Goal: Information Seeking & Learning: Learn about a topic

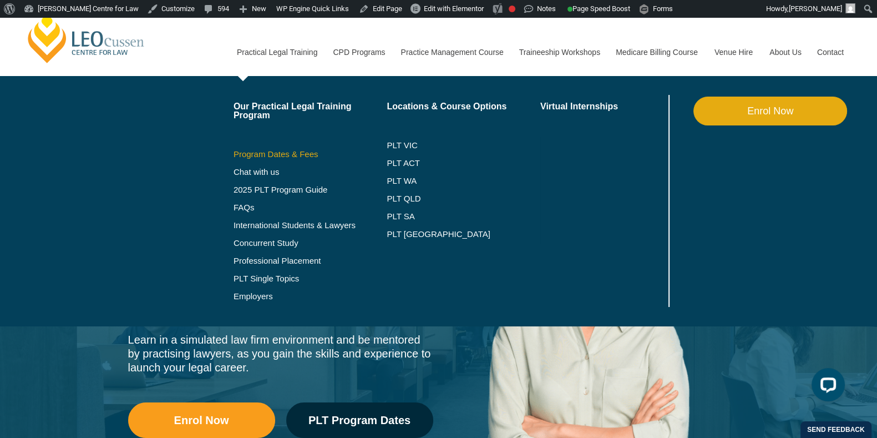
click at [308, 155] on link "Program Dates & Fees" at bounding box center [311, 154] width 154 height 9
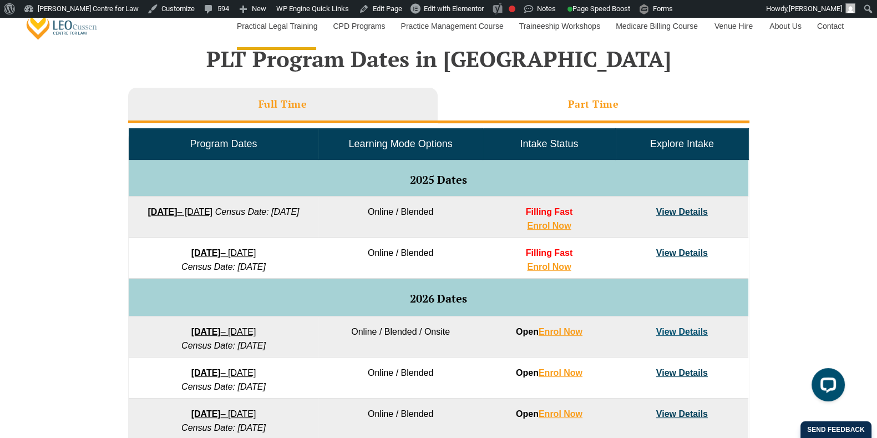
scroll to position [333, 0]
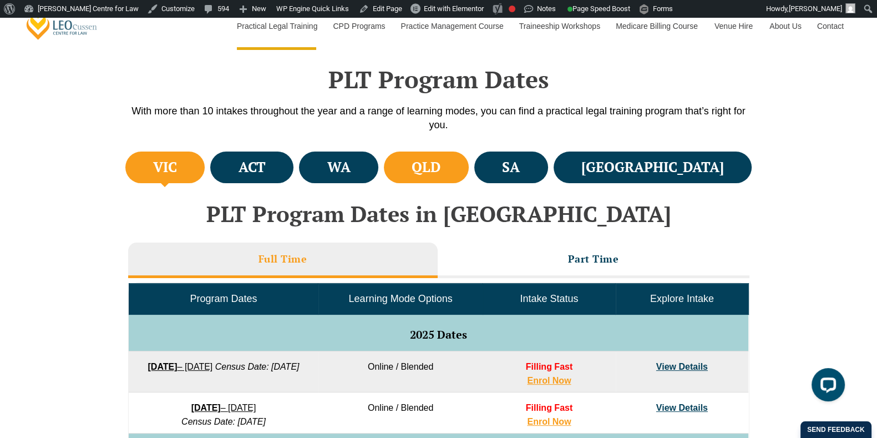
click at [441, 163] on h4 "QLD" at bounding box center [426, 167] width 29 height 18
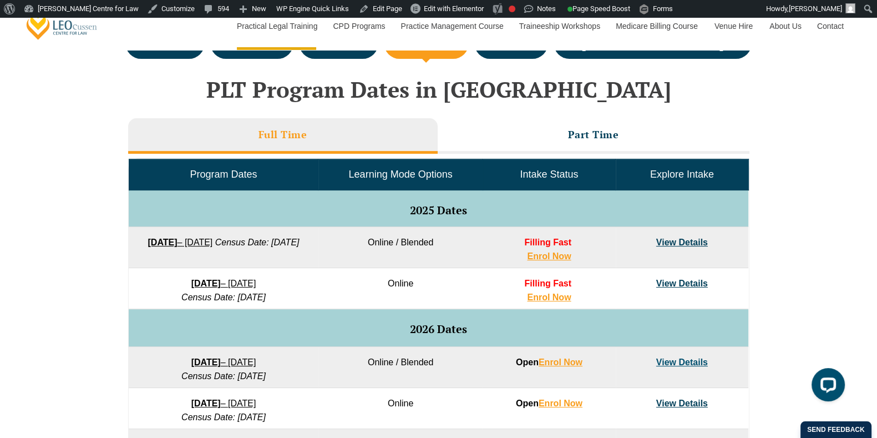
scroll to position [456, 0]
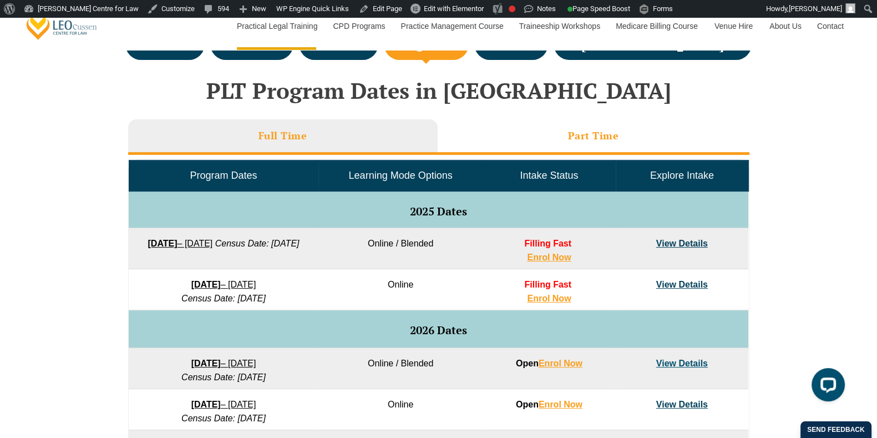
click at [593, 126] on li "Part Time" at bounding box center [594, 137] width 312 height 36
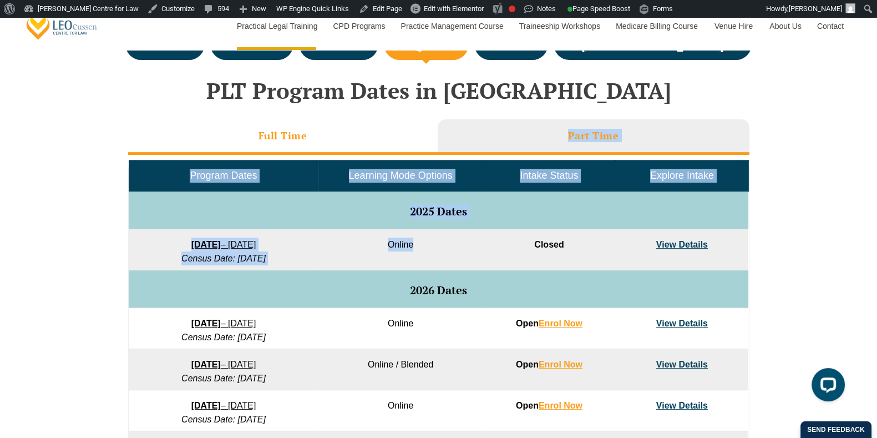
drag, startPoint x: 491, startPoint y: 247, endPoint x: 351, endPoint y: 148, distance: 171.5
click at [351, 148] on div "Full Time Part Time Program Dates Learning Mode Options Intake Status Explore I…" at bounding box center [438, 323] width 621 height 409
click at [351, 148] on li "Full Time" at bounding box center [283, 137] width 310 height 36
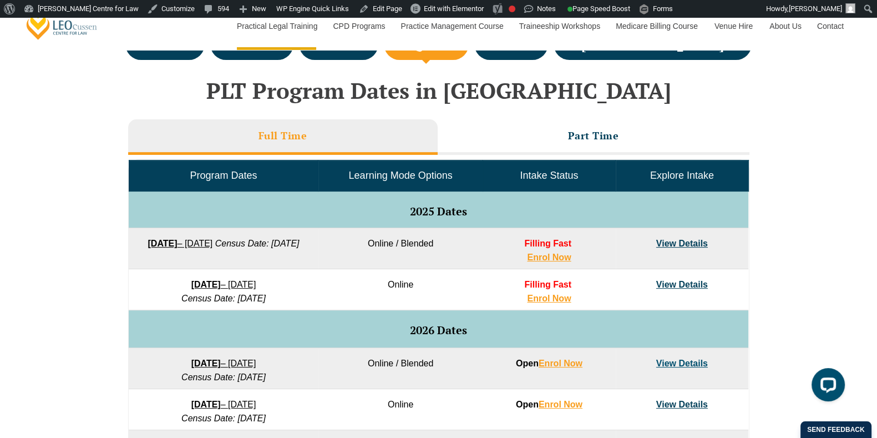
click at [74, 263] on div "VIC ACT WA QLD SA" at bounding box center [438, 354] width 877 height 657
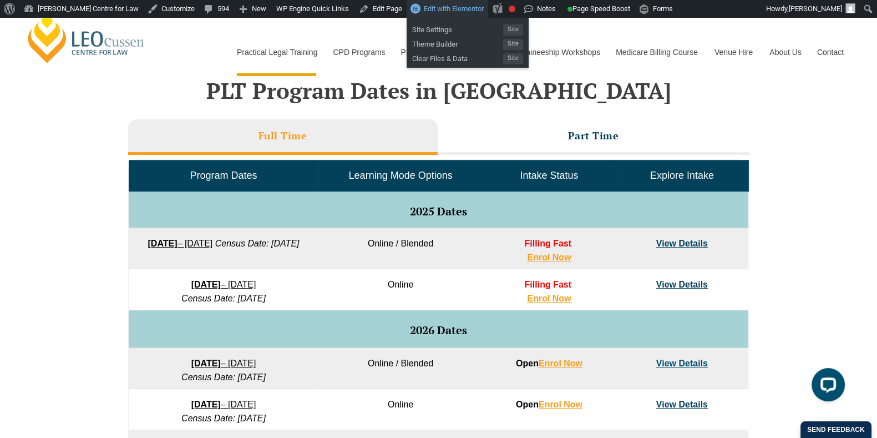
click at [426, 5] on span "Edit with Elementor" at bounding box center [454, 8] width 60 height 8
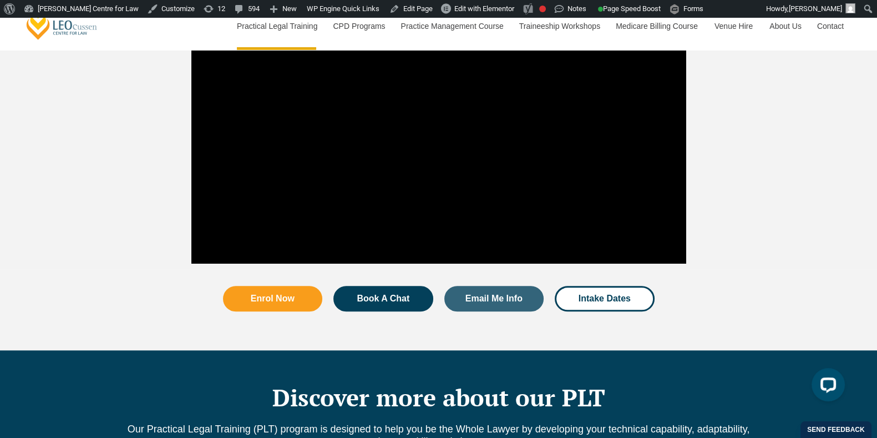
scroll to position [1525, 0]
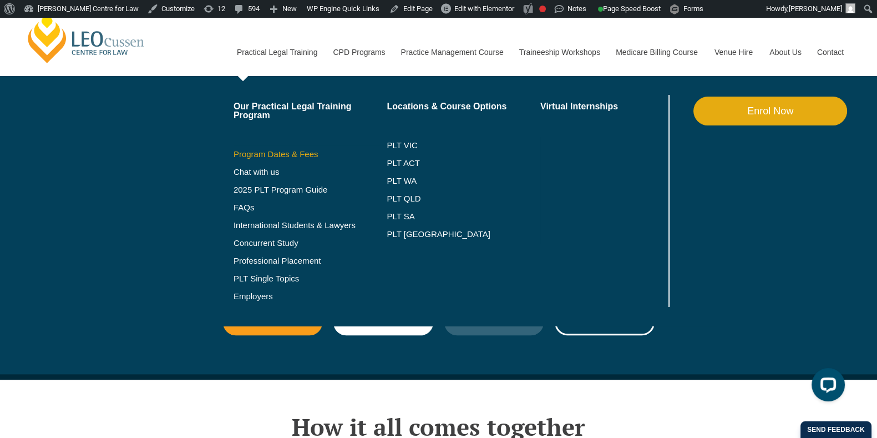
click at [308, 153] on link "Program Dates & Fees" at bounding box center [311, 154] width 154 height 9
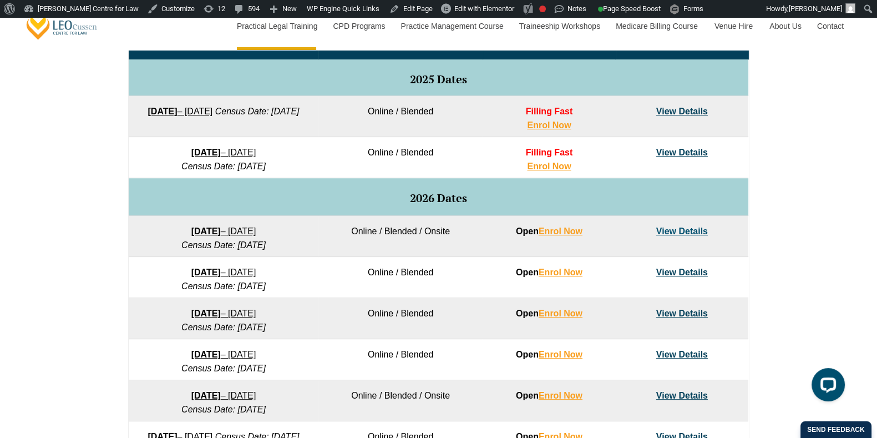
scroll to position [419, 0]
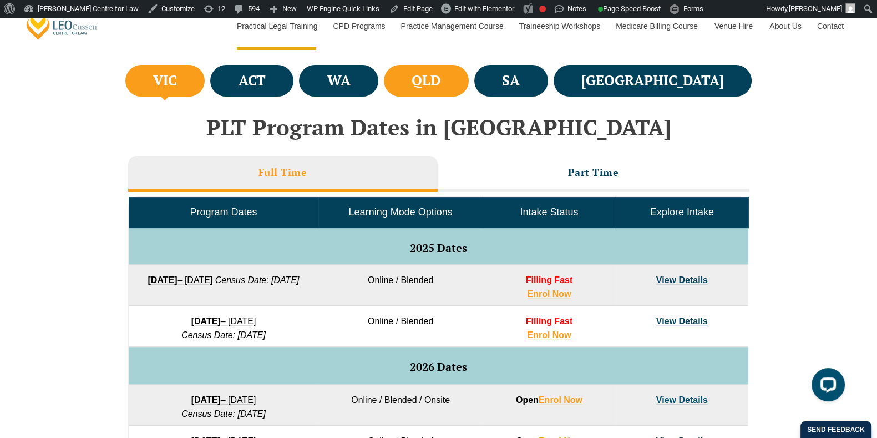
click at [469, 95] on li "QLD" at bounding box center [426, 81] width 85 height 32
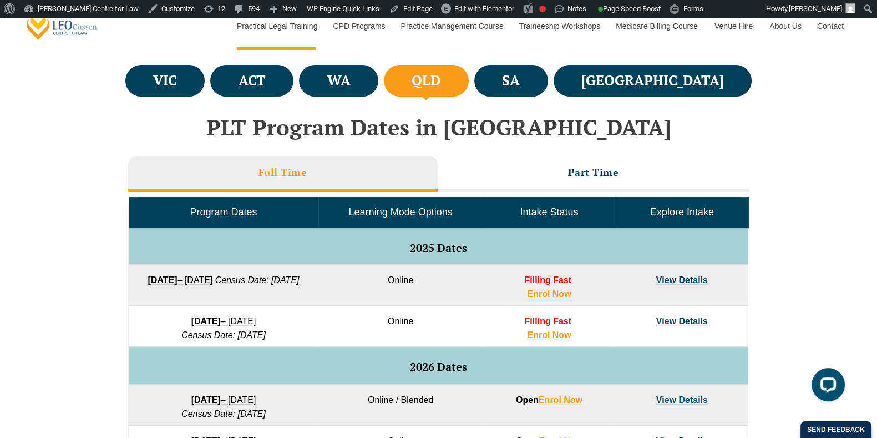
click at [685, 277] on link "View Details" at bounding box center [682, 279] width 52 height 9
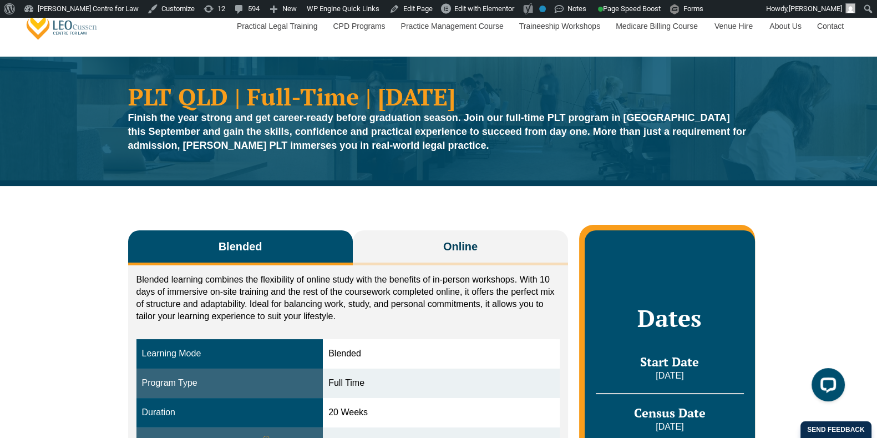
scroll to position [38, 0]
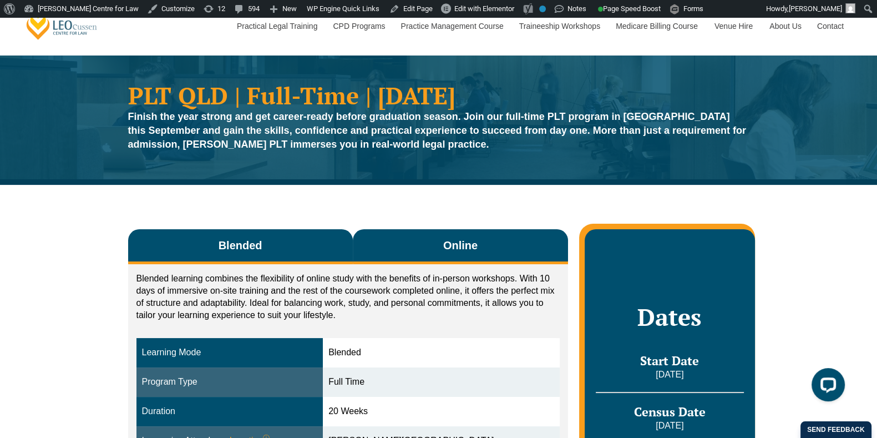
click at [478, 235] on button "Online" at bounding box center [461, 246] width 216 height 35
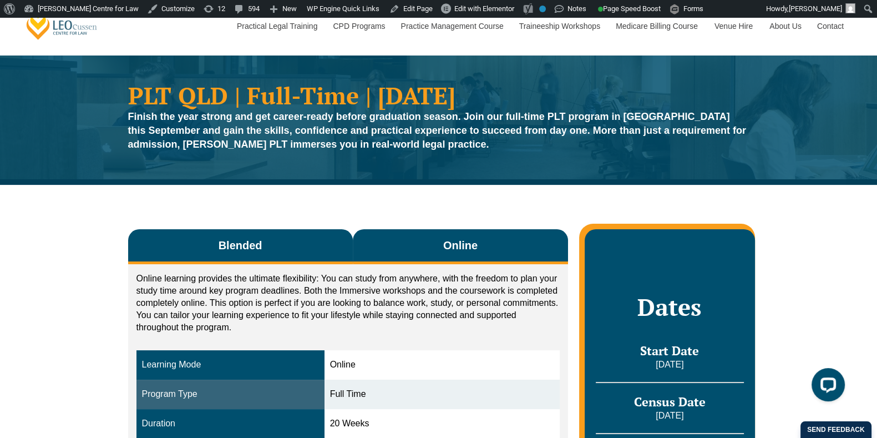
click at [299, 247] on button "Blended" at bounding box center [240, 246] width 225 height 35
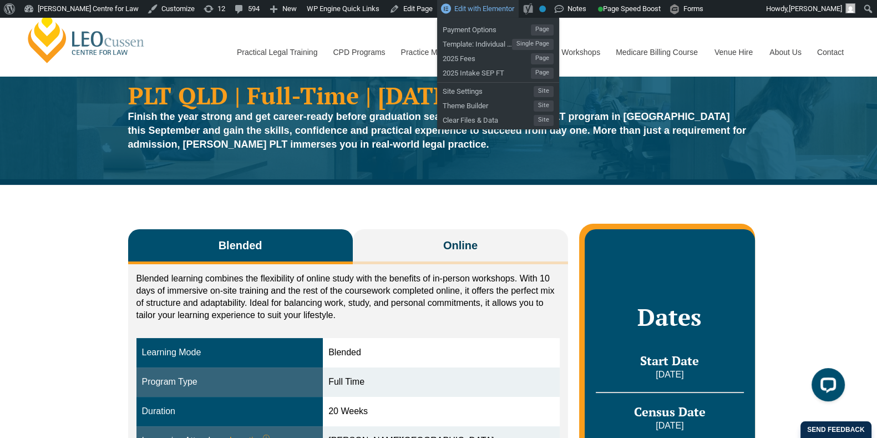
click at [463, 13] on link "Edit with Elementor" at bounding box center [478, 9] width 82 height 18
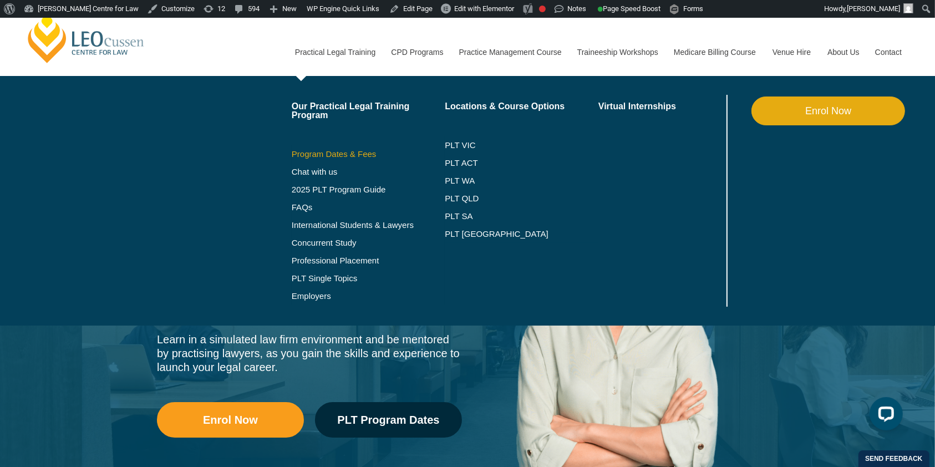
click at [370, 150] on link "Program Dates & Fees" at bounding box center [369, 154] width 154 height 9
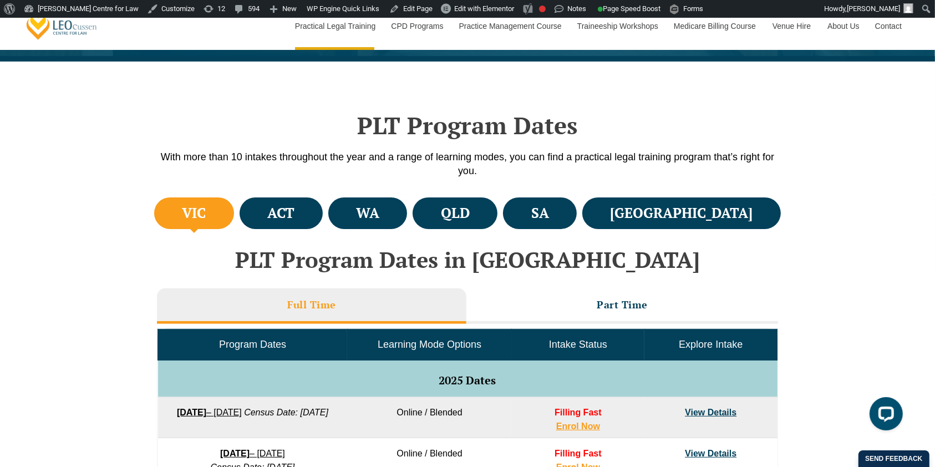
scroll to position [564, 0]
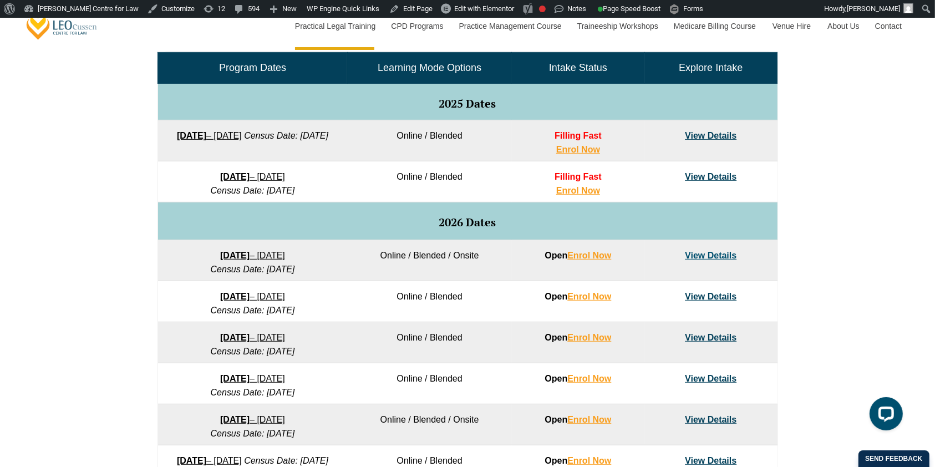
click at [715, 177] on link "View Details" at bounding box center [711, 176] width 52 height 9
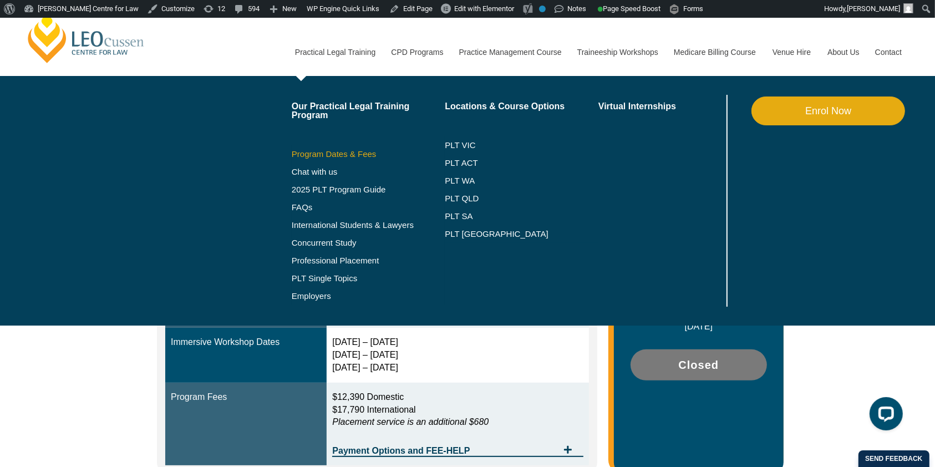
click at [360, 153] on link "Program Dates & Fees" at bounding box center [369, 154] width 154 height 9
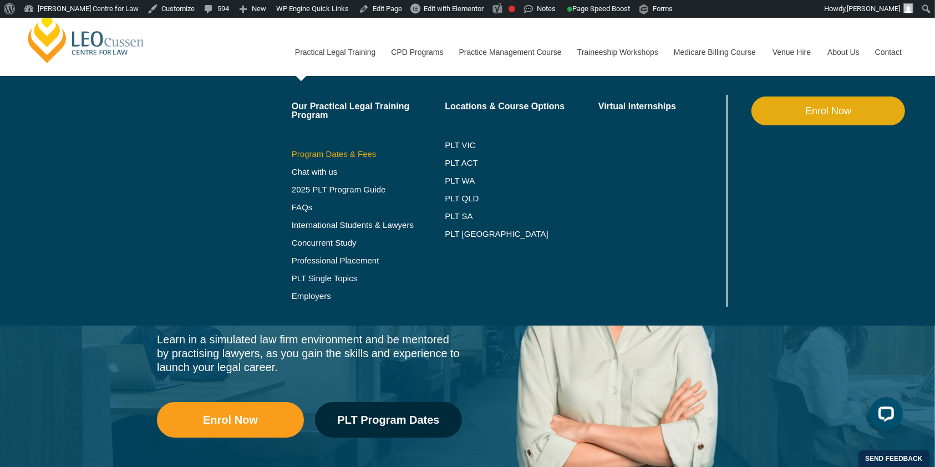
click at [373, 155] on link "Program Dates & Fees" at bounding box center [369, 154] width 154 height 9
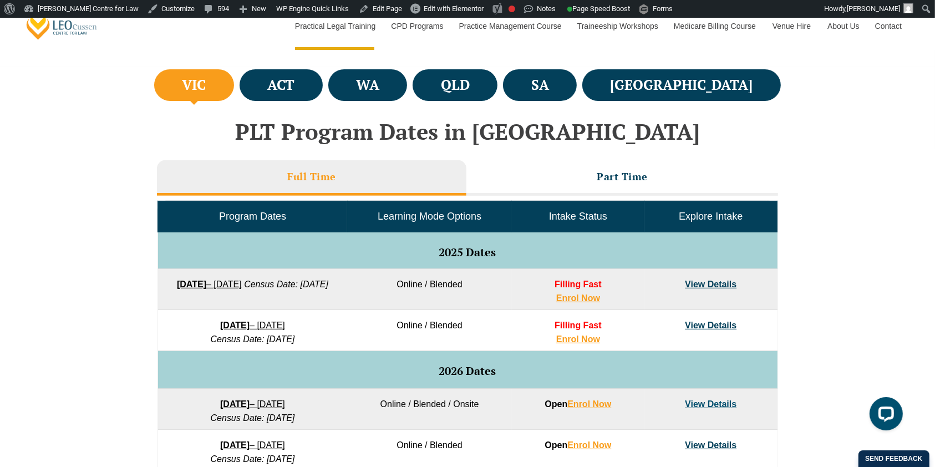
scroll to position [414, 0]
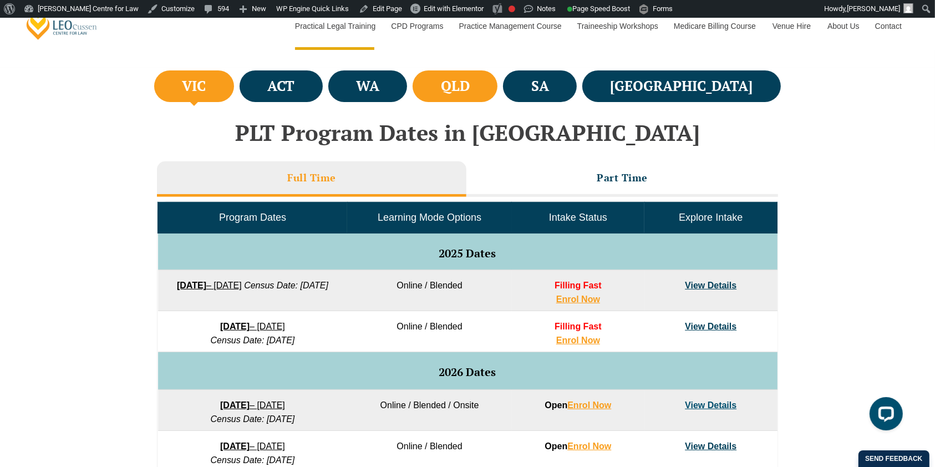
click at [498, 73] on li "QLD" at bounding box center [455, 86] width 85 height 32
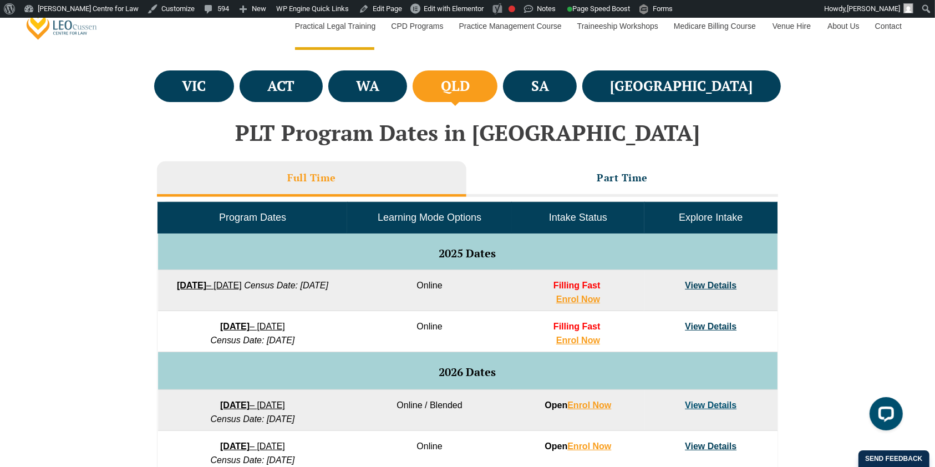
click at [724, 283] on link "View Details" at bounding box center [711, 285] width 52 height 9
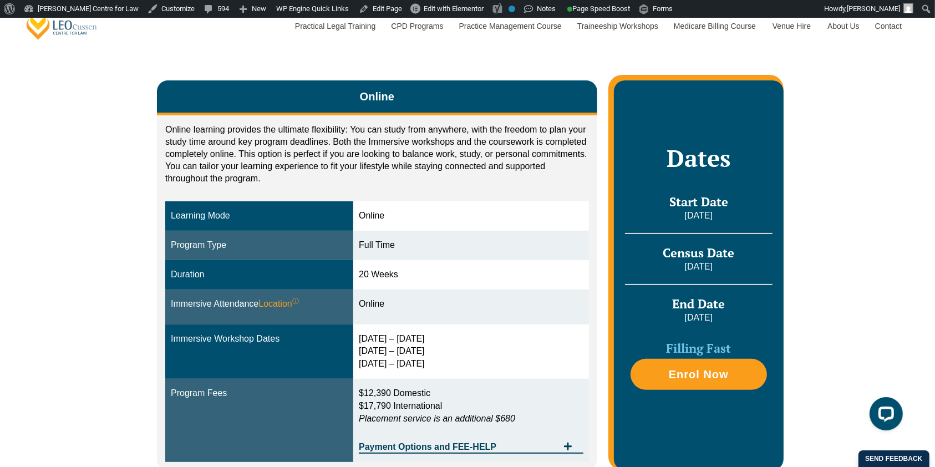
scroll to position [188, 0]
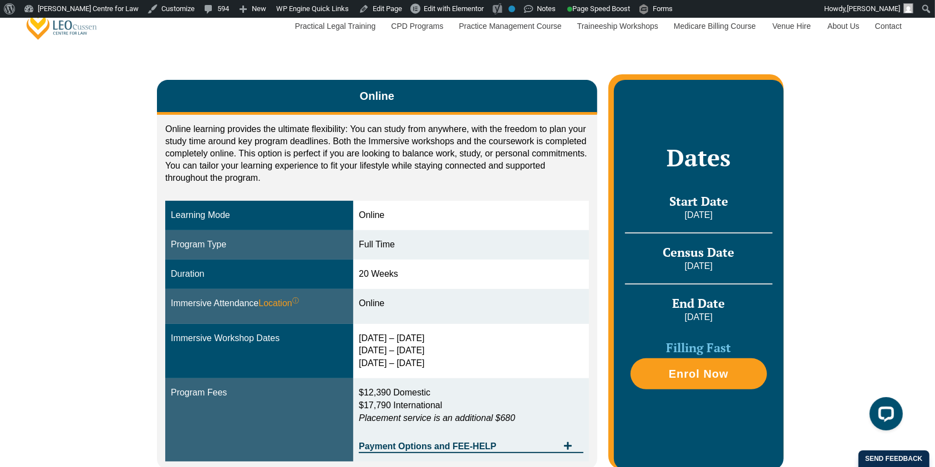
click at [139, 308] on div "Online Online learning provides the ultimate flexibility: You can study from an…" at bounding box center [467, 269] width 935 height 467
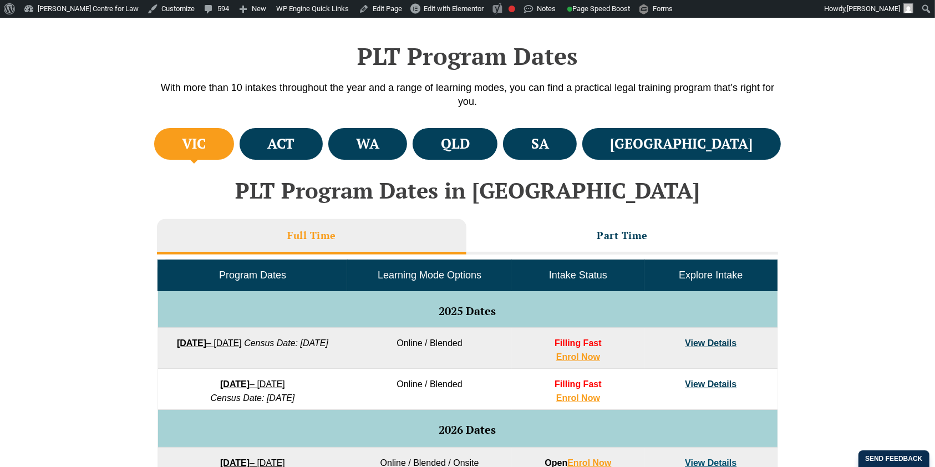
scroll to position [419, 0]
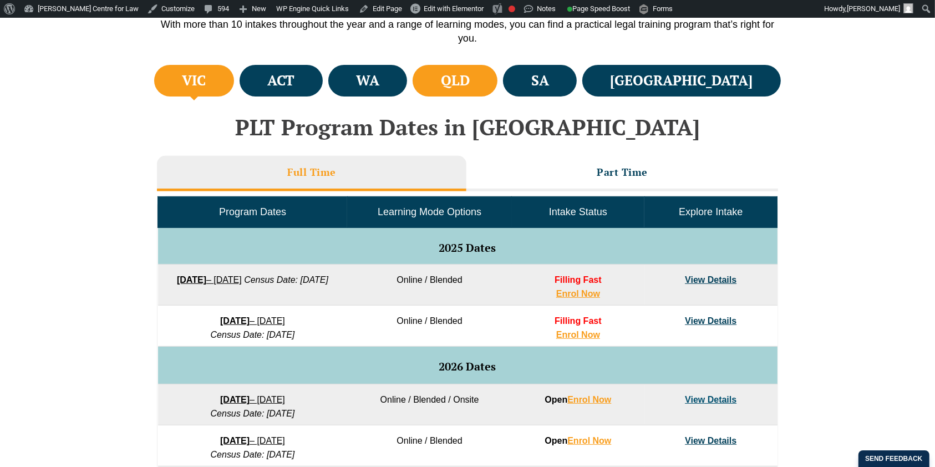
click at [498, 89] on li "QLD" at bounding box center [455, 81] width 85 height 32
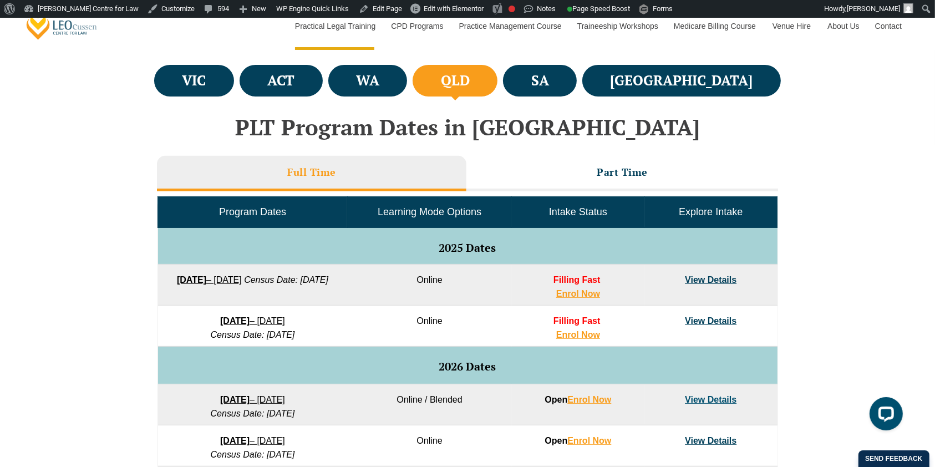
scroll to position [0, 0]
click at [498, 89] on li "QLD" at bounding box center [455, 81] width 85 height 32
click at [514, 162] on li "Part Time" at bounding box center [623, 174] width 312 height 36
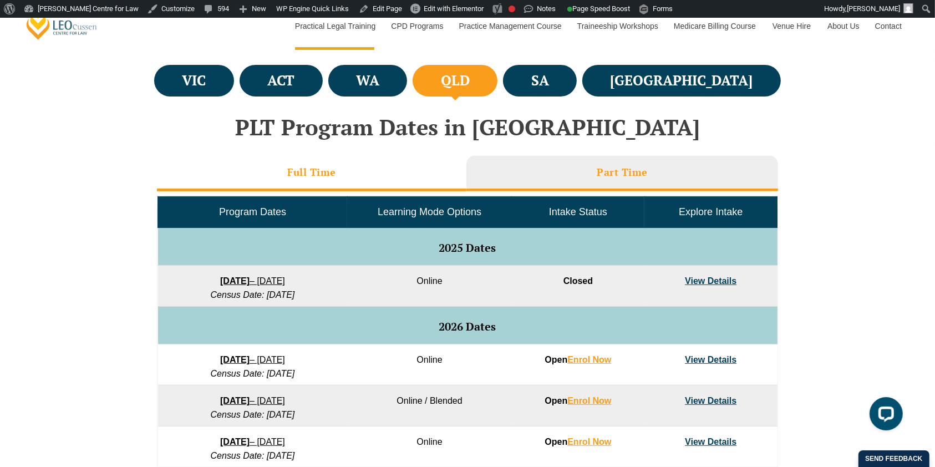
click at [440, 166] on li "Full Time" at bounding box center [312, 174] width 310 height 36
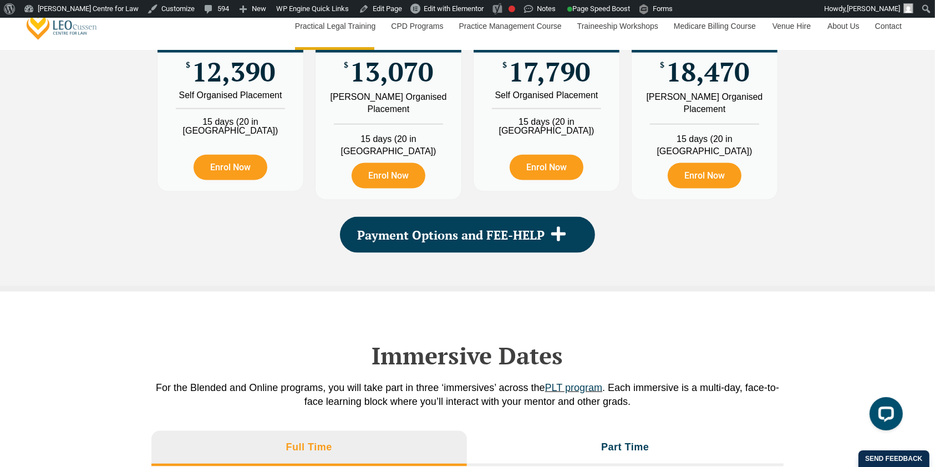
scroll to position [1425, 0]
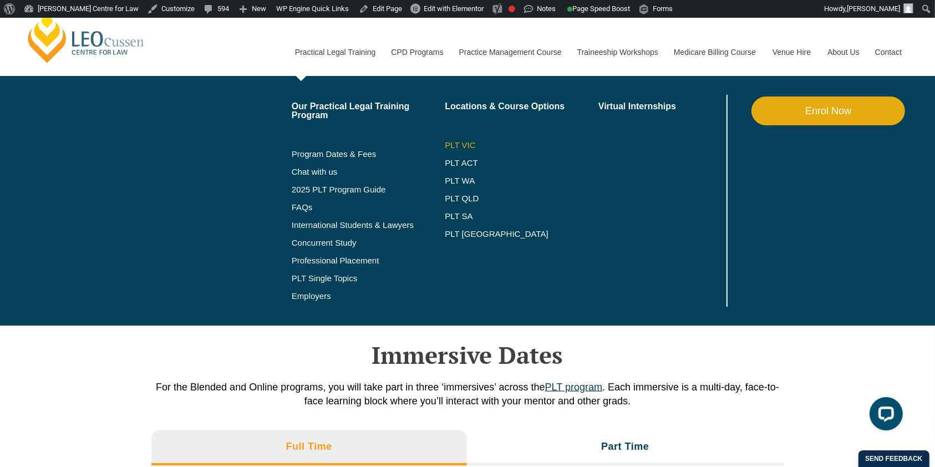
click at [459, 141] on link "PLT VIC" at bounding box center [522, 145] width 154 height 9
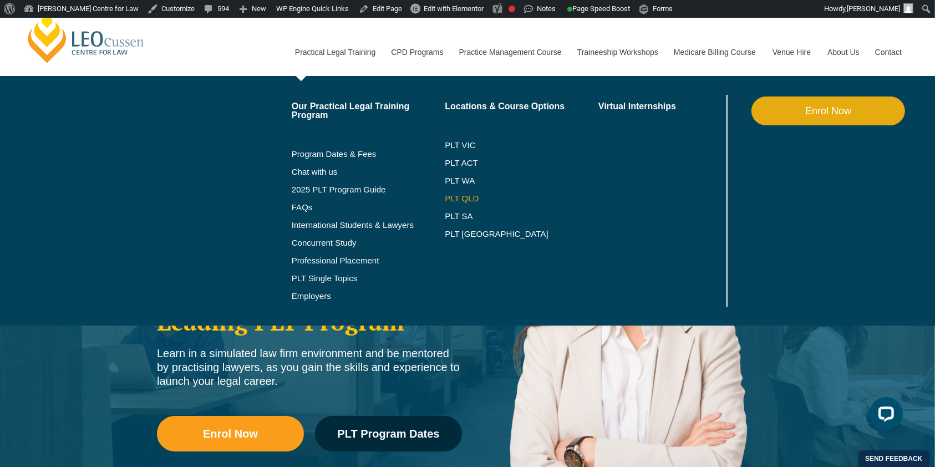
click at [466, 201] on link "PLT QLD" at bounding box center [522, 198] width 154 height 9
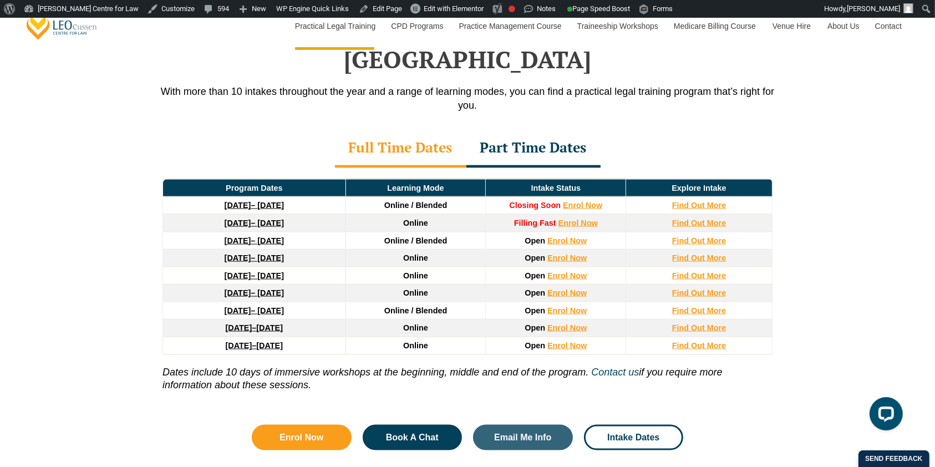
scroll to position [1493, 0]
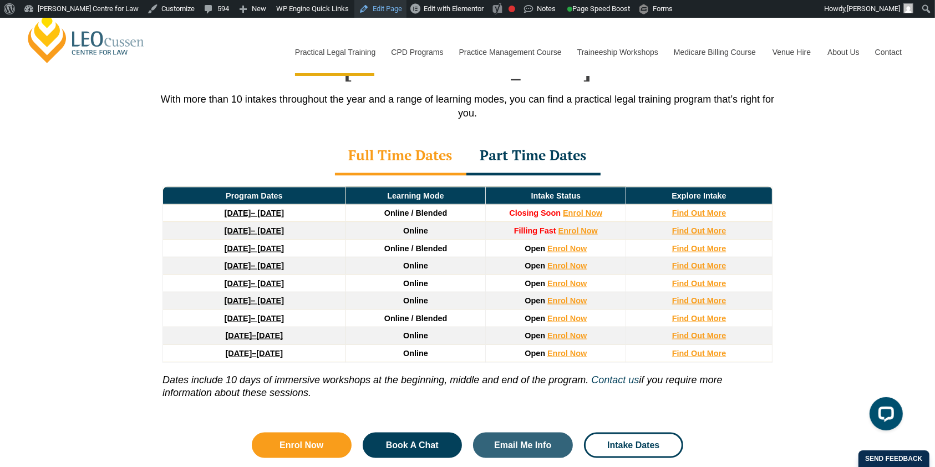
click at [368, 12] on link "Edit Page" at bounding box center [381, 9] width 52 height 18
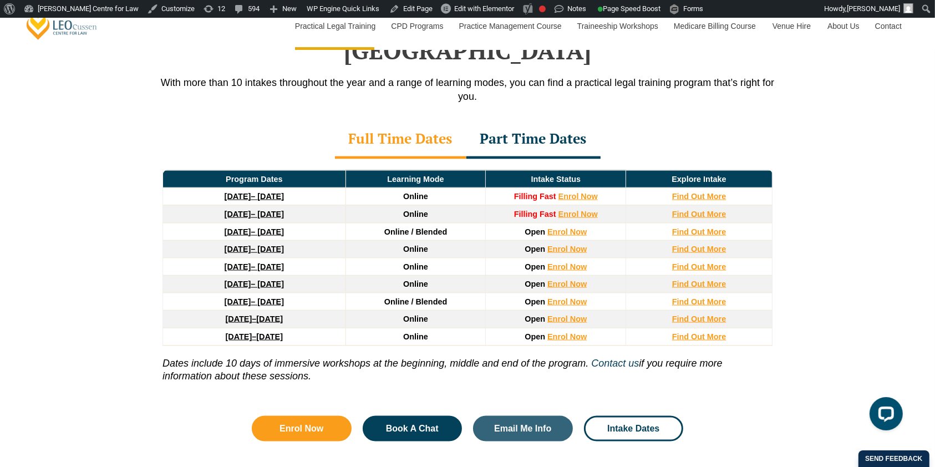
scroll to position [1510, 0]
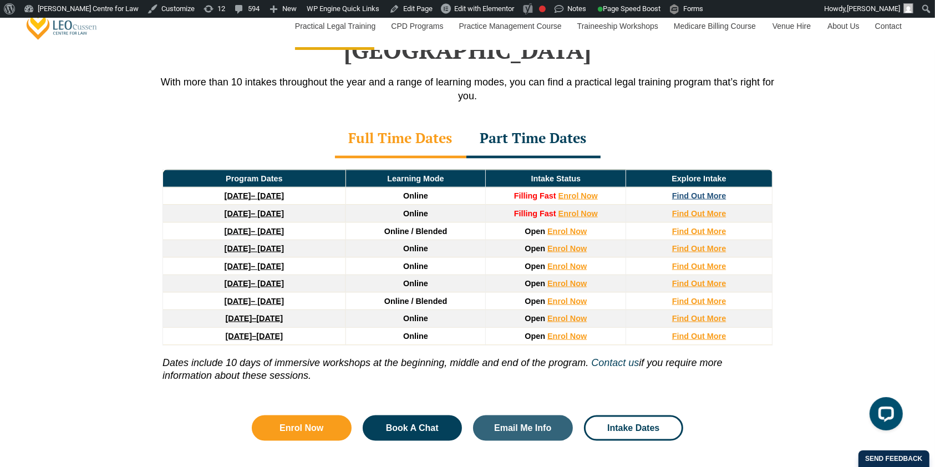
click at [687, 191] on strong "Find Out More" at bounding box center [699, 195] width 54 height 9
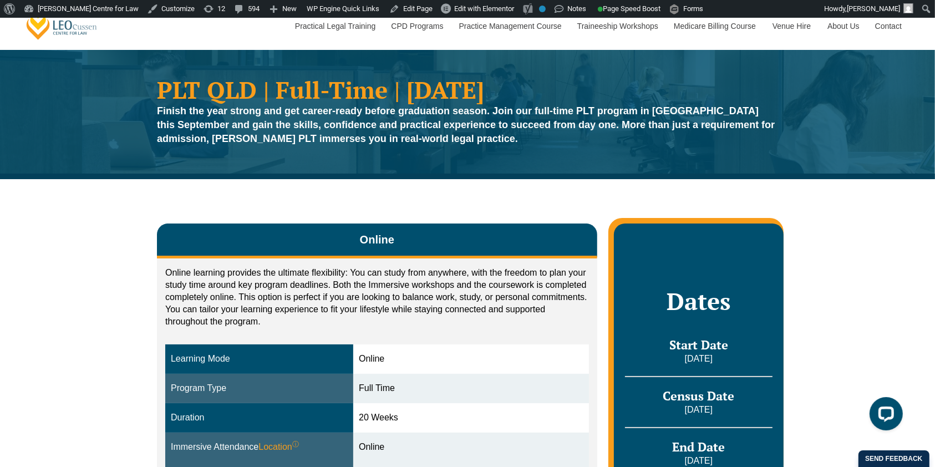
scroll to position [35, 0]
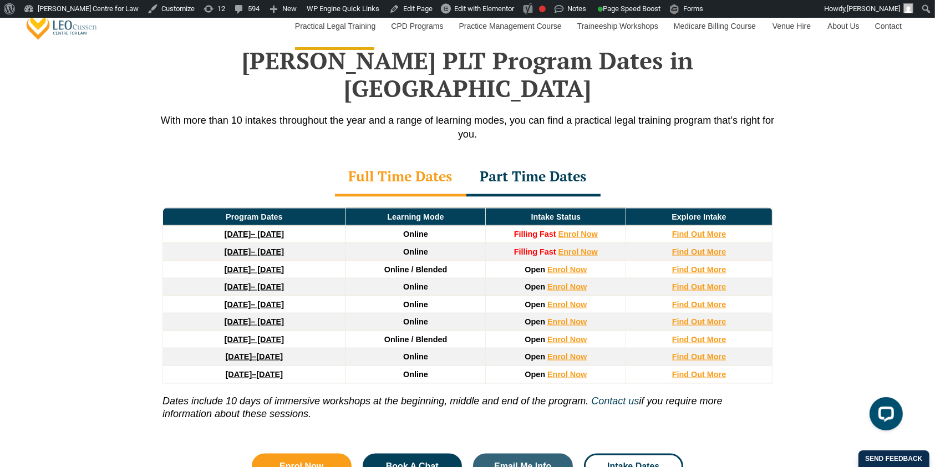
scroll to position [1470, 0]
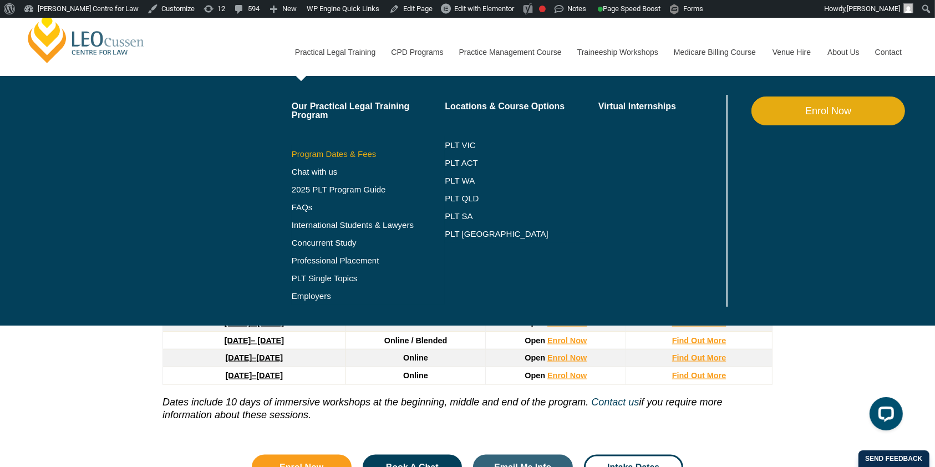
click at [327, 155] on link "Program Dates & Fees" at bounding box center [369, 154] width 154 height 9
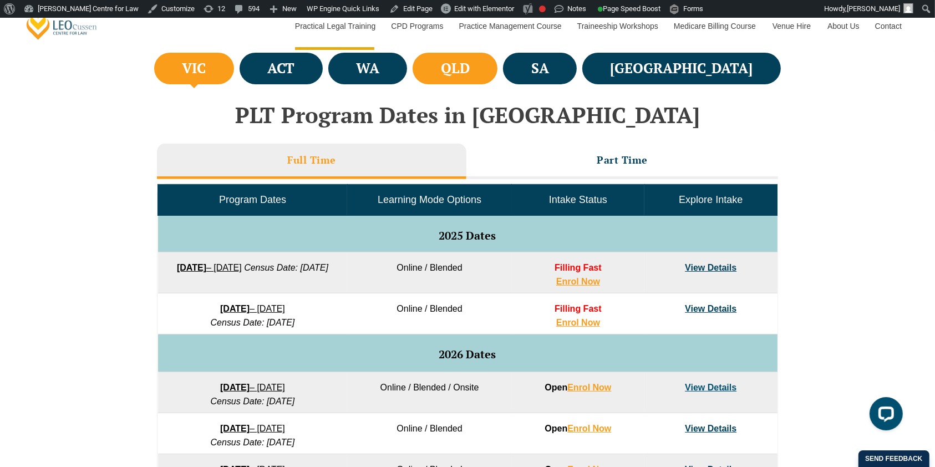
click at [470, 64] on h4 "QLD" at bounding box center [455, 68] width 29 height 18
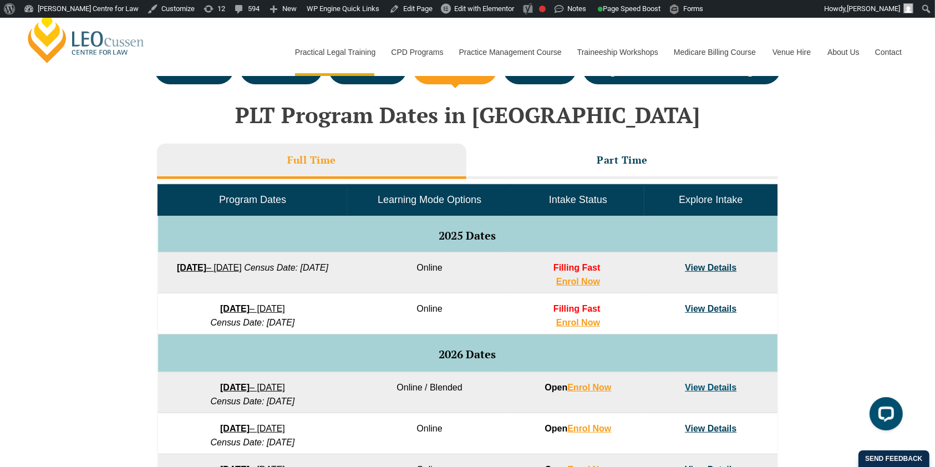
click at [103, 295] on div "VIC ACT WA QLD SA" at bounding box center [467, 378] width 935 height 657
click at [102, 260] on div "VIC ACT WA QLD SA" at bounding box center [467, 378] width 935 height 657
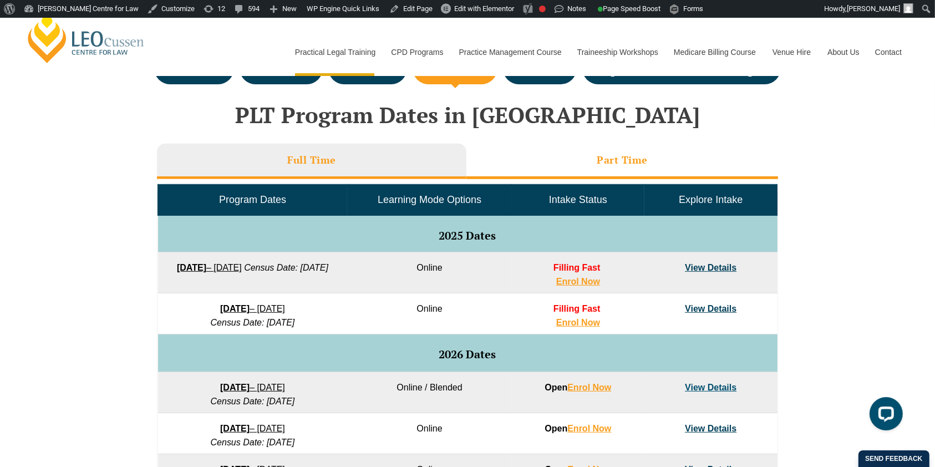
click at [494, 170] on li "Part Time" at bounding box center [623, 162] width 312 height 36
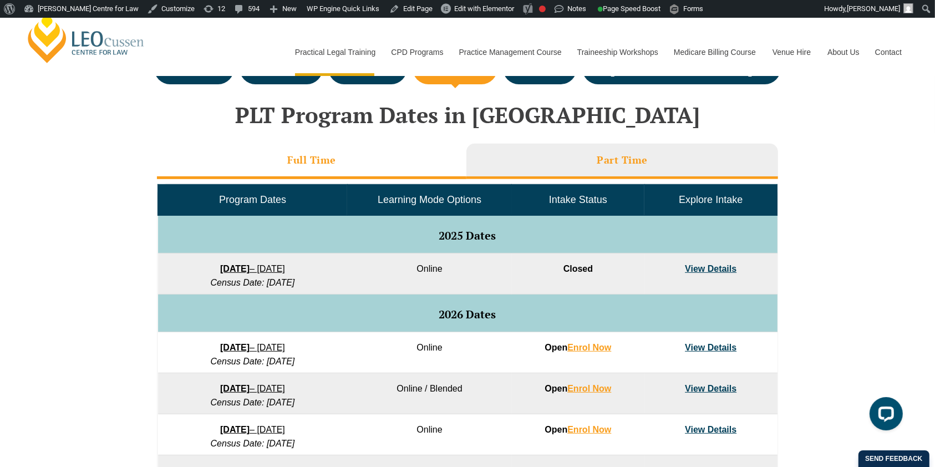
click at [440, 161] on li "Full Time" at bounding box center [312, 162] width 310 height 36
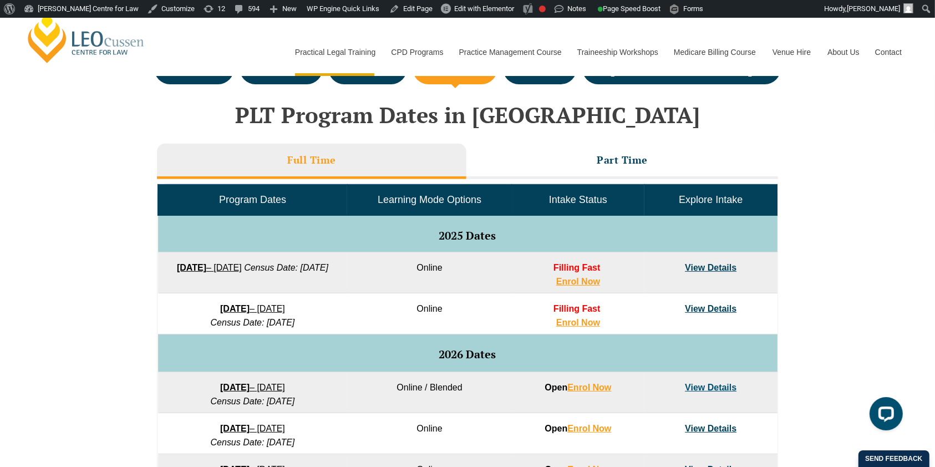
click at [127, 290] on div "VIC ACT WA QLD SA" at bounding box center [467, 378] width 935 height 657
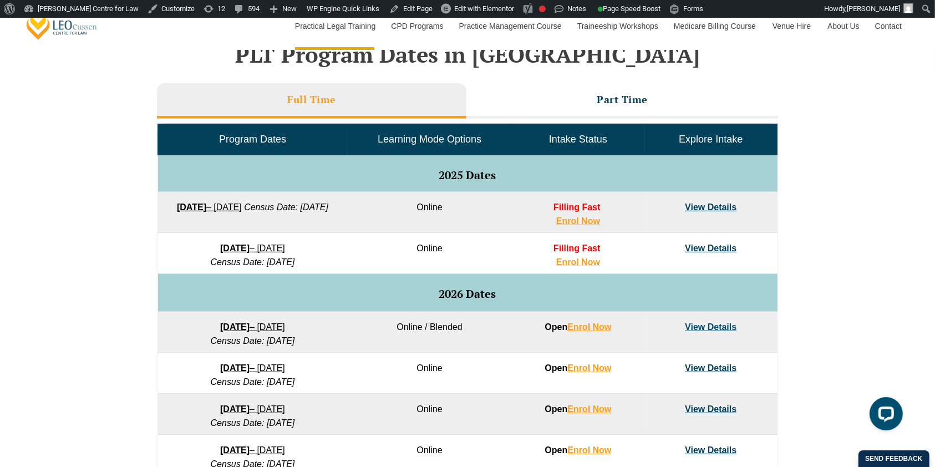
scroll to position [493, 0]
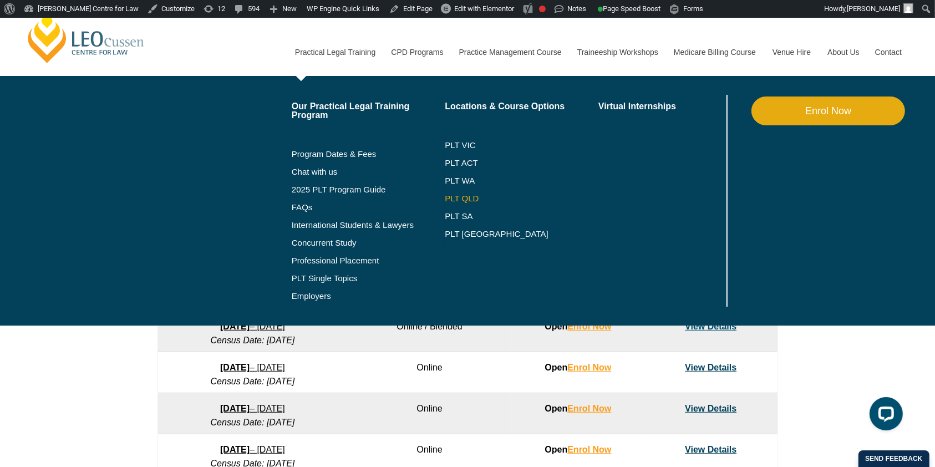
click at [468, 199] on link "PLT QLD" at bounding box center [522, 198] width 154 height 9
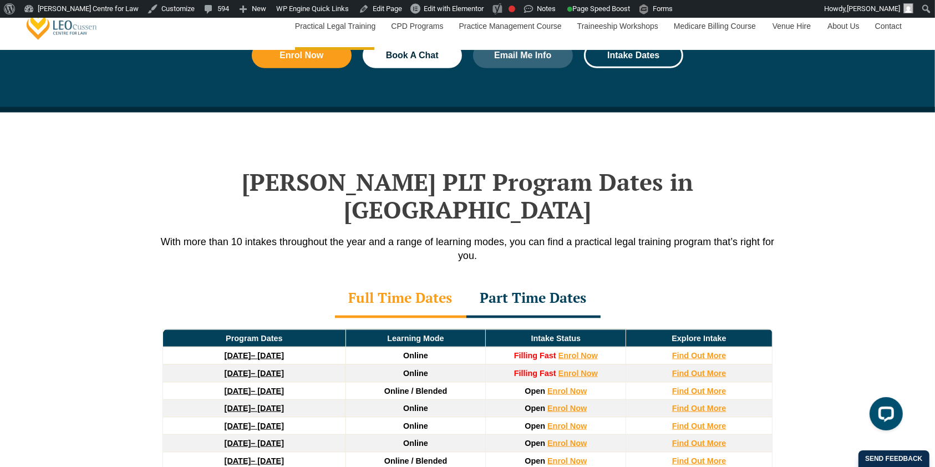
scroll to position [1532, 0]
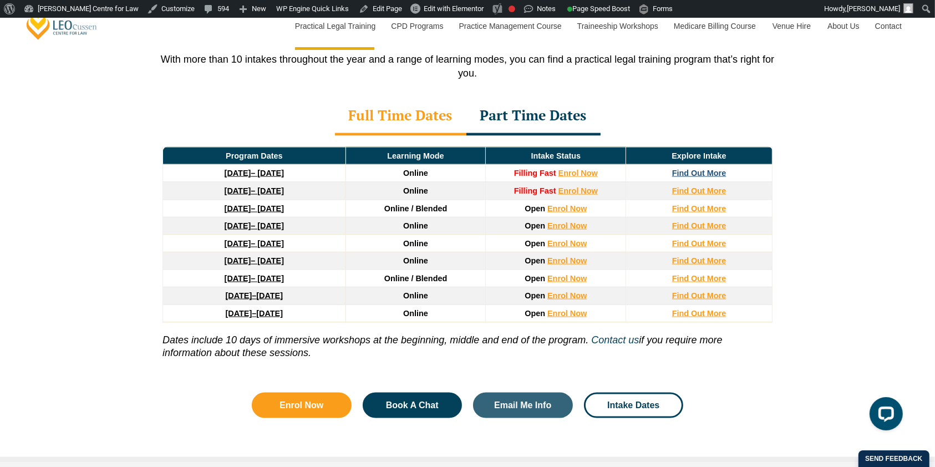
click at [679, 169] on strong "Find Out More" at bounding box center [699, 173] width 54 height 9
